Goal: Use online tool/utility: Utilize a website feature to perform a specific function

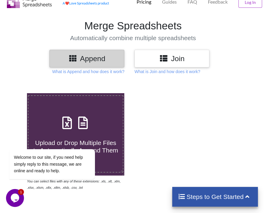
scroll to position [61, 0]
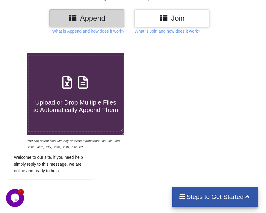
click at [185, 23] on div "Join" at bounding box center [171, 18] width 75 height 18
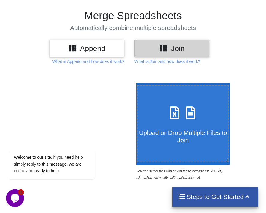
scroll to position [31, 0]
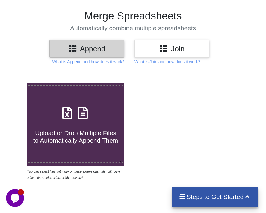
click at [183, 45] on h3 "Join" at bounding box center [172, 48] width 66 height 9
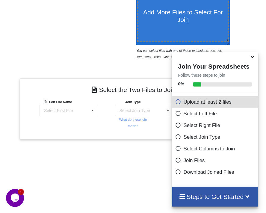
scroll to position [152, 0]
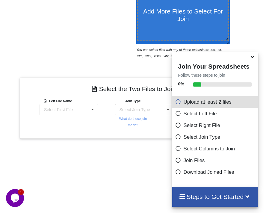
click at [176, 103] on icon at bounding box center [178, 100] width 6 height 5
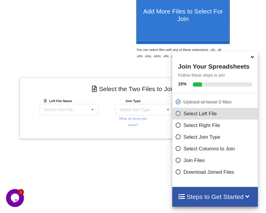
click at [255, 60] on span at bounding box center [252, 57] width 7 height 6
click at [250, 57] on icon at bounding box center [252, 55] width 6 height 5
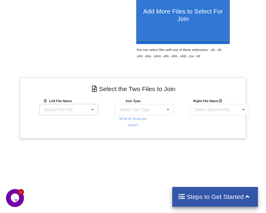
click at [91, 104] on icon at bounding box center [92, 109] width 9 height 11
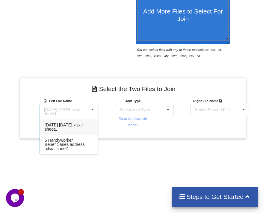
click at [69, 122] on span "9-16-2021 5 - 23 - 2024.xlsx : sheet1" at bounding box center [64, 126] width 38 height 9
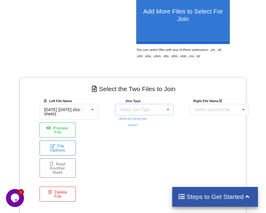
click at [164, 104] on icon at bounding box center [167, 109] width 9 height 11
click at [160, 160] on div "Join Type INNER JOIN INNER JOIN LEFT JOIN RIGHT JOIN FULL JOIN What do these jo…" at bounding box center [132, 151] width 75 height 107
click at [240, 104] on icon at bounding box center [243, 109] width 9 height 11
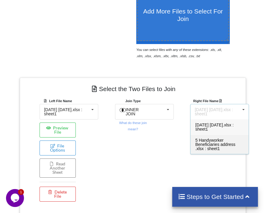
click at [218, 138] on span "5 Handyworker Beneficiaries address .xlsx : sheet1" at bounding box center [215, 144] width 40 height 13
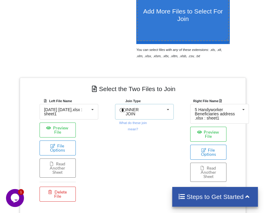
click at [169, 104] on icon at bounding box center [167, 109] width 9 height 11
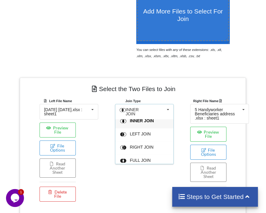
scroll to position [7, 0]
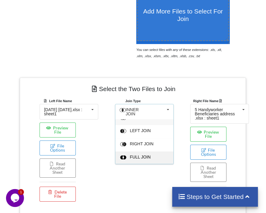
click at [140, 154] on span "FULL JOIN" at bounding box center [140, 156] width 21 height 5
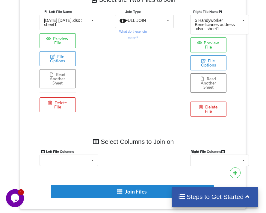
scroll to position [256, 0]
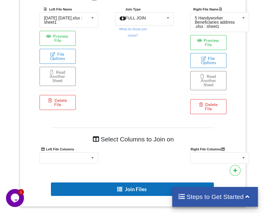
click at [133, 182] on button "Join Files" at bounding box center [132, 188] width 163 height 13
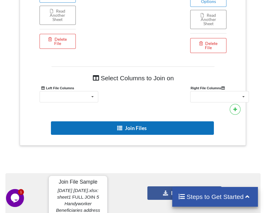
scroll to position [348, 0]
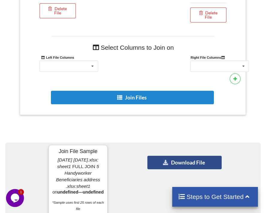
click at [171, 156] on button "Download File" at bounding box center [184, 162] width 74 height 13
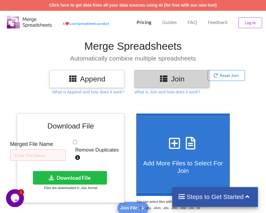
scroll to position [0, 0]
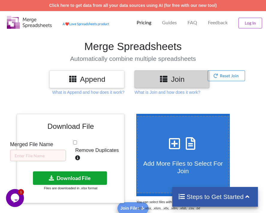
click at [80, 171] on button "Download File" at bounding box center [70, 177] width 74 height 13
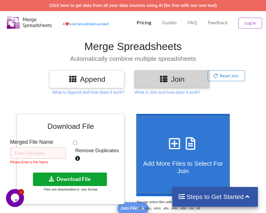
click at [72, 172] on button "Download File" at bounding box center [70, 178] width 74 height 13
